Goal: Register for event/course

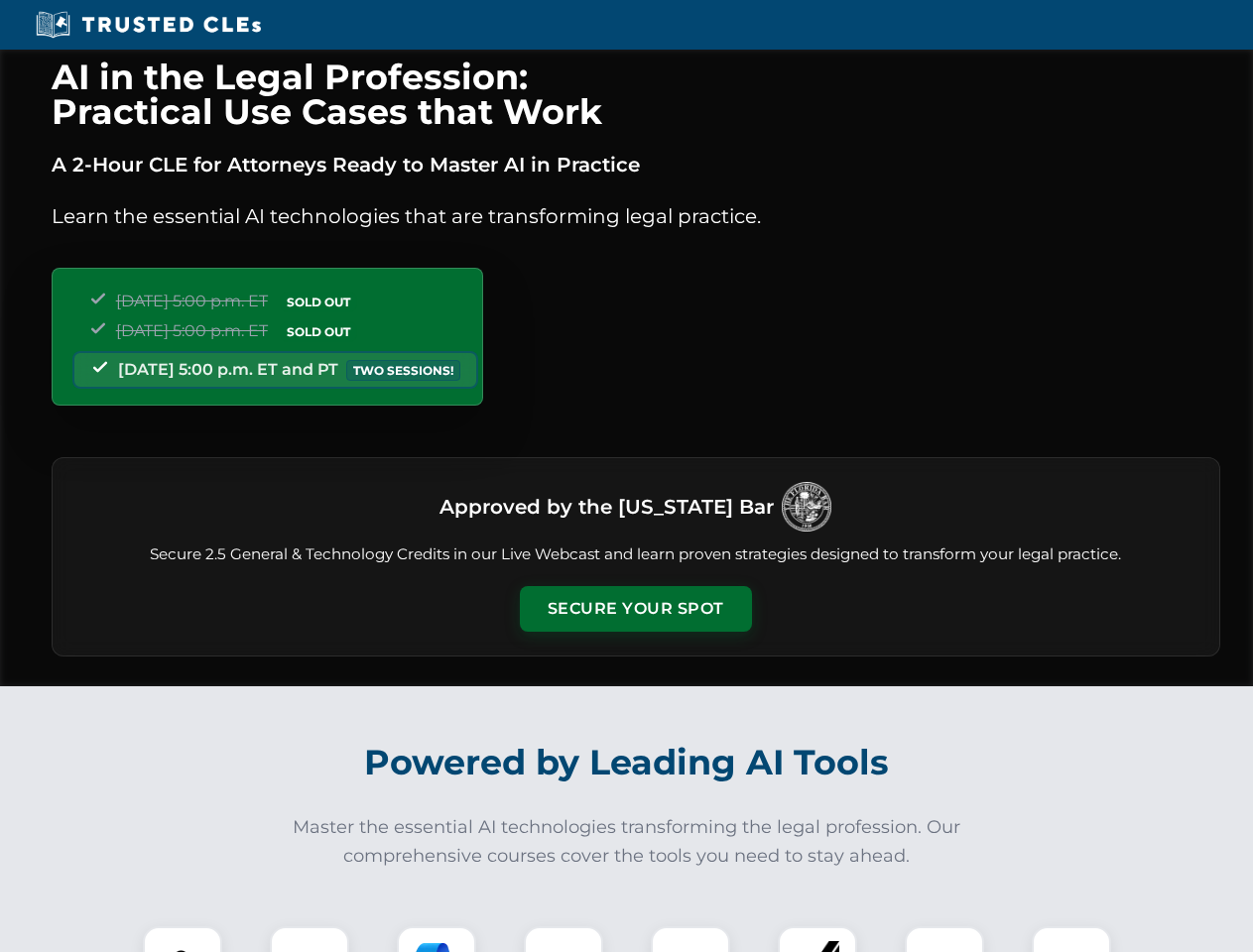
click at [634, 608] on button "Secure Your Spot" at bounding box center [635, 609] width 232 height 46
click at [183, 939] on img at bounding box center [183, 966] width 58 height 58
